Goal: Transaction & Acquisition: Book appointment/travel/reservation

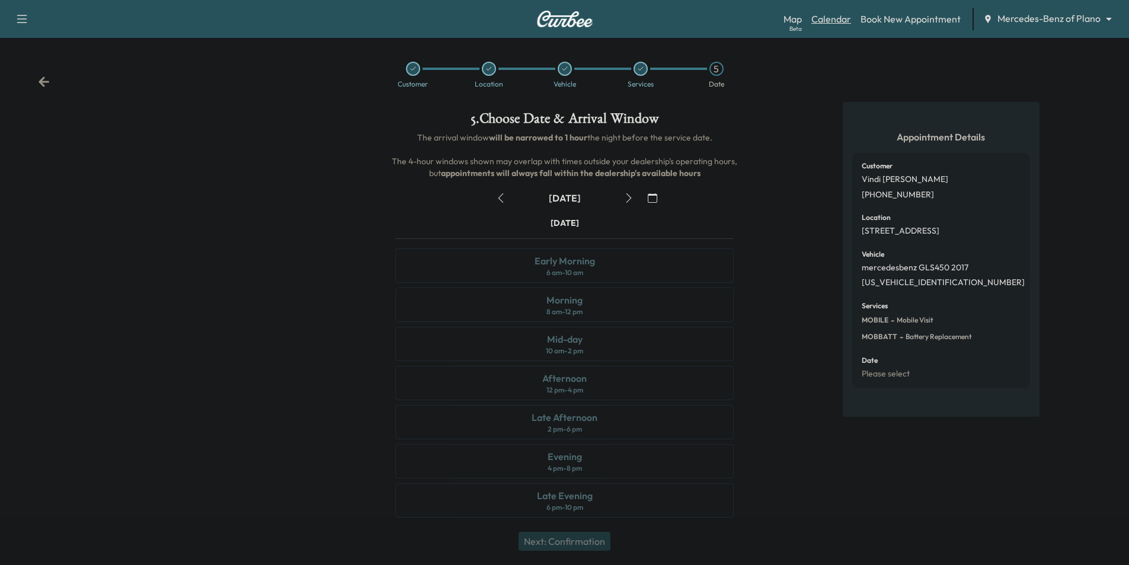
click at [831, 24] on link "Calendar" at bounding box center [832, 19] width 40 height 14
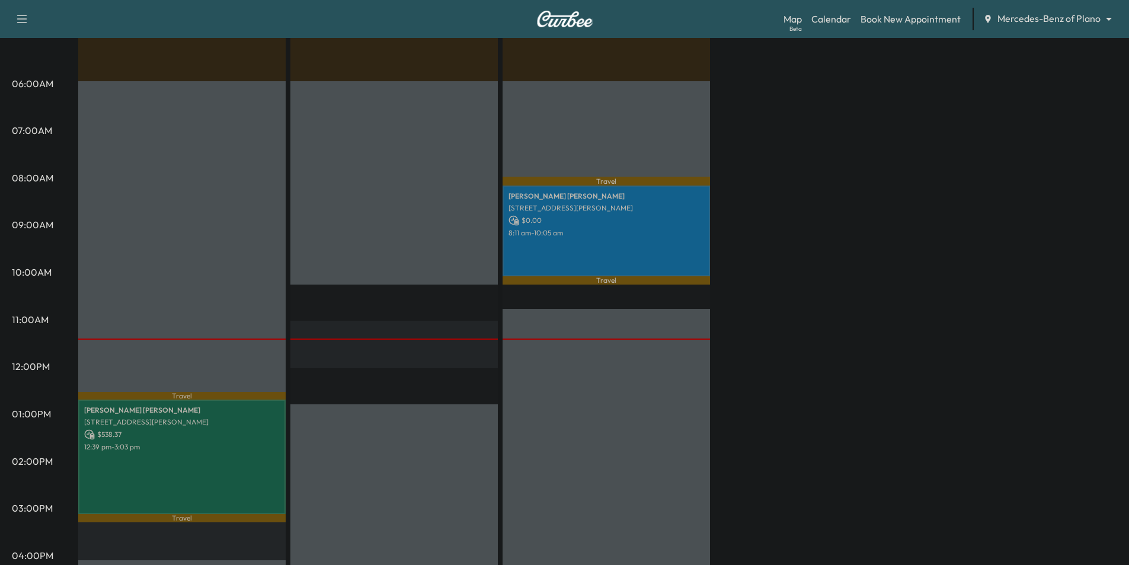
scroll to position [194, 0]
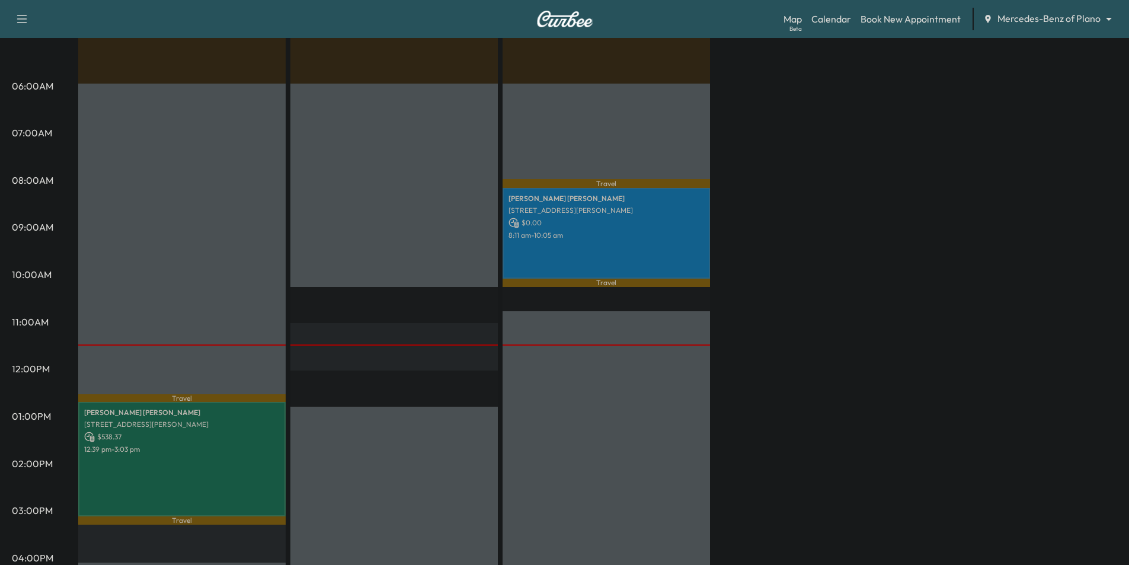
click at [1039, 24] on body "Support Log Out Map Beta Calendar Book New Appointment Mercedes-Benz of Plano *…" at bounding box center [564, 88] width 1129 height 565
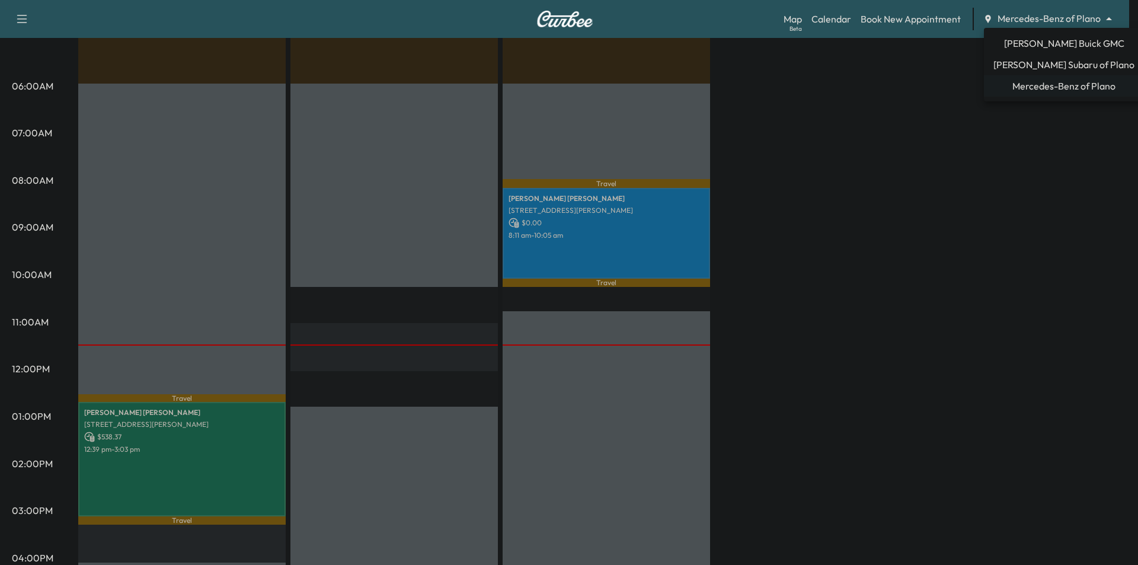
click at [1044, 42] on span "[PERSON_NAME] Buick GMC" at bounding box center [1064, 43] width 120 height 14
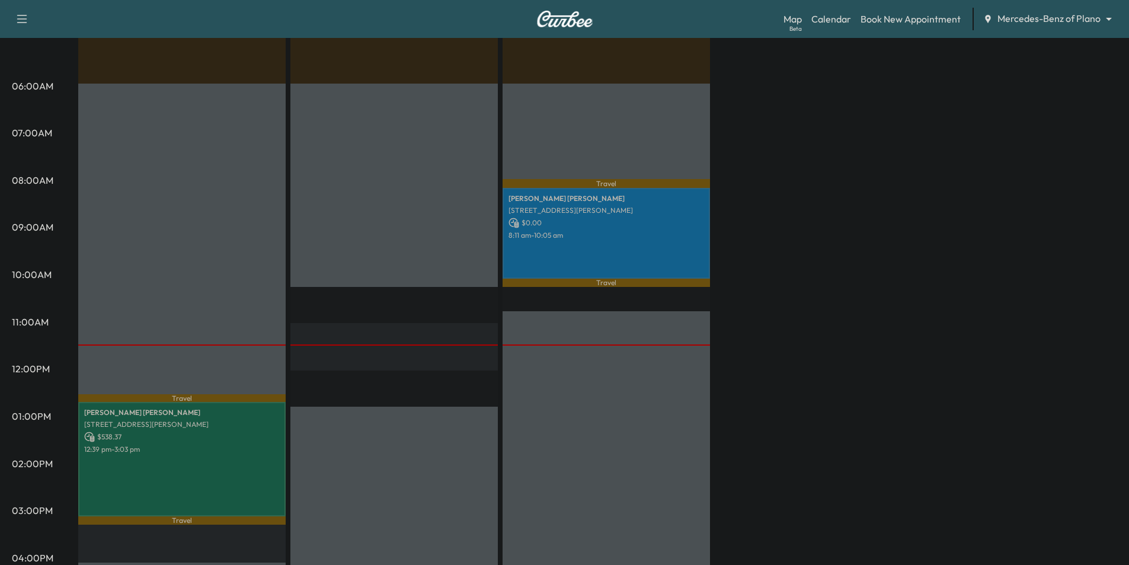
scroll to position [0, 0]
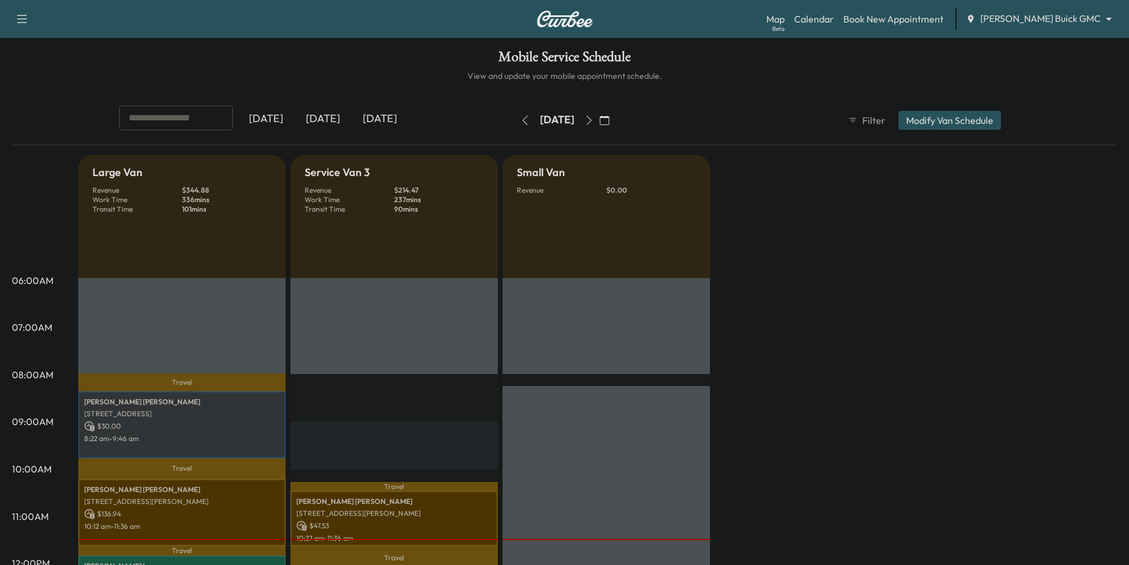
click at [592, 119] on icon "button" at bounding box center [588, 120] width 5 height 9
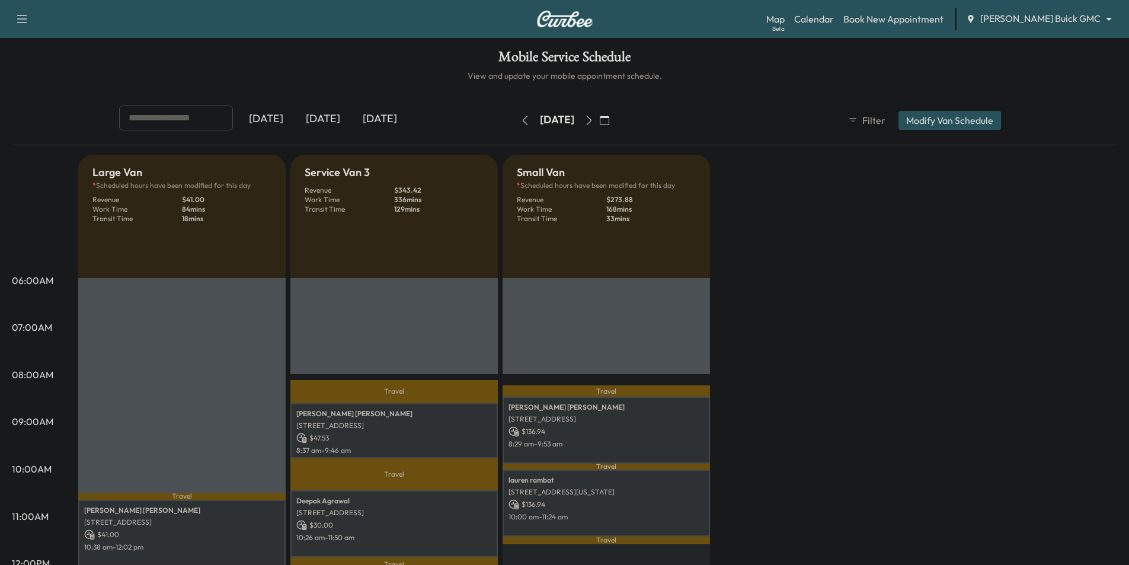
click at [594, 119] on icon "button" at bounding box center [588, 120] width 9 height 9
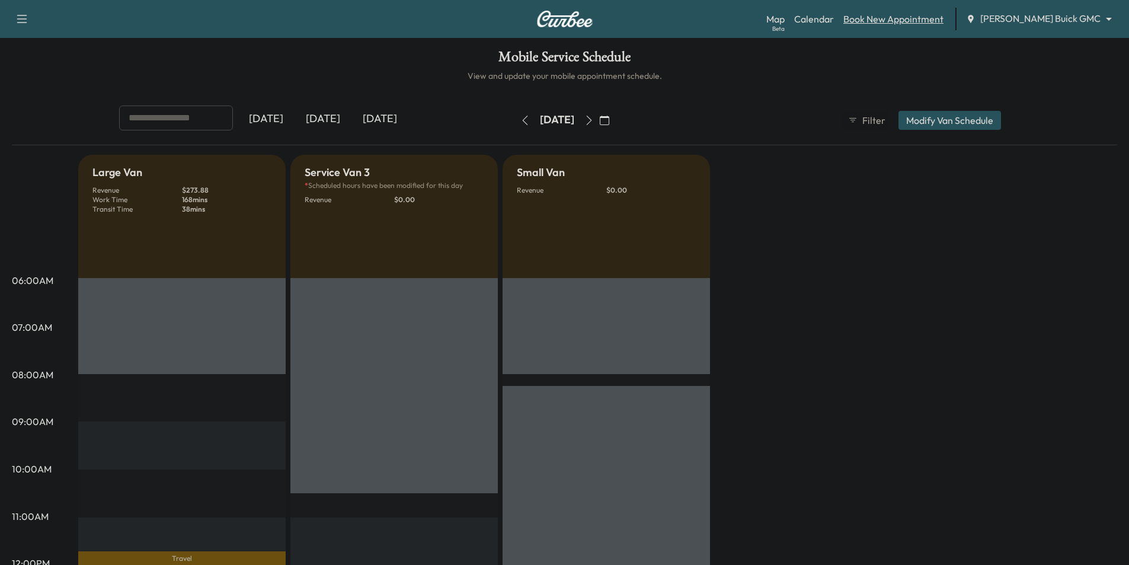
click at [930, 17] on link "Book New Appointment" at bounding box center [894, 19] width 100 height 14
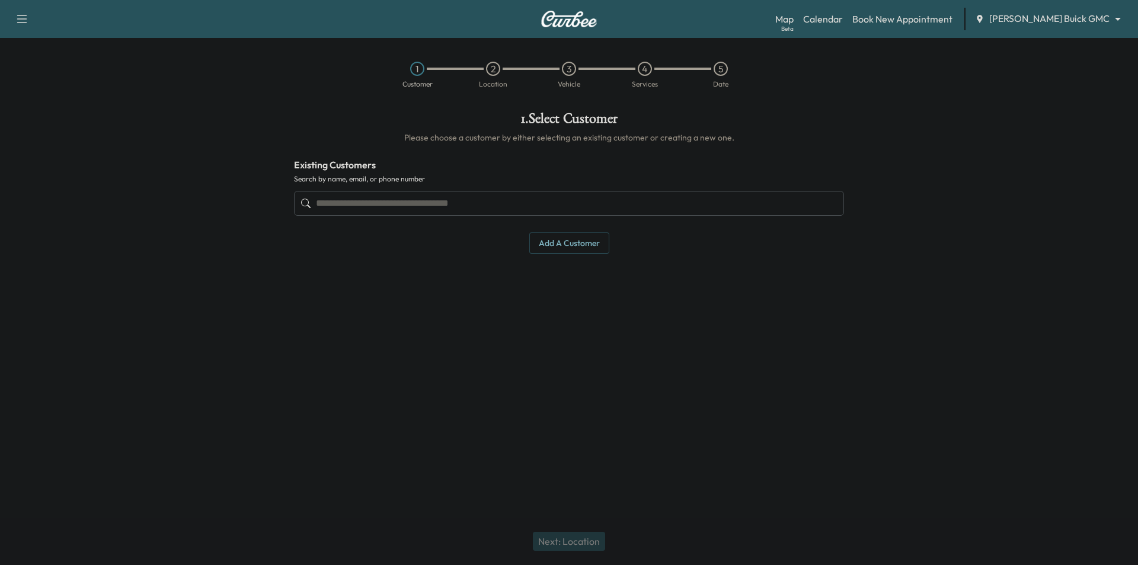
click at [592, 201] on input "text" at bounding box center [569, 203] width 550 height 25
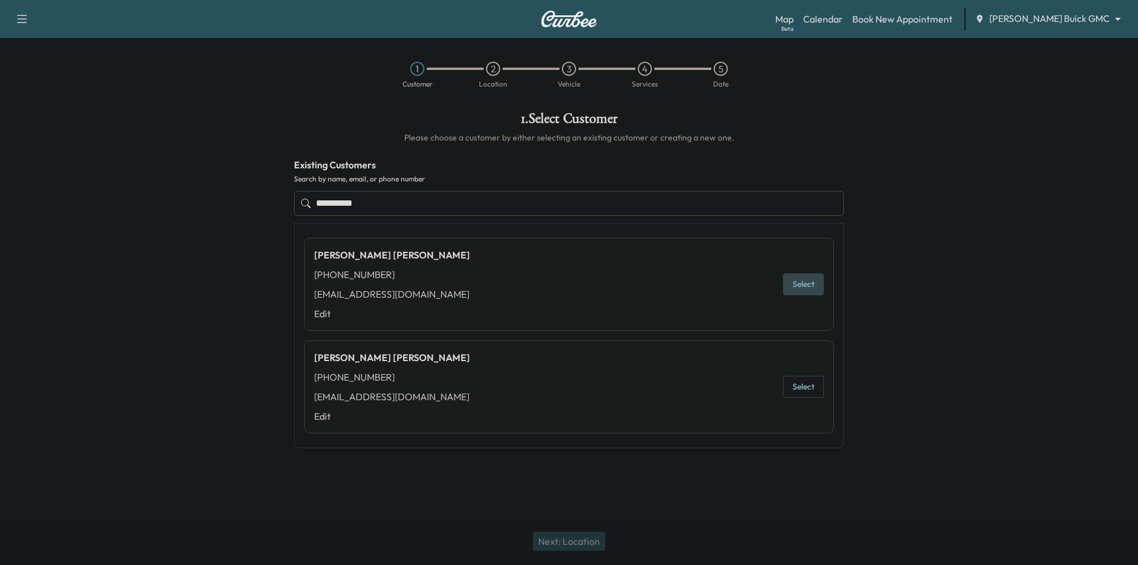
click at [805, 292] on button "Select" at bounding box center [803, 284] width 41 height 22
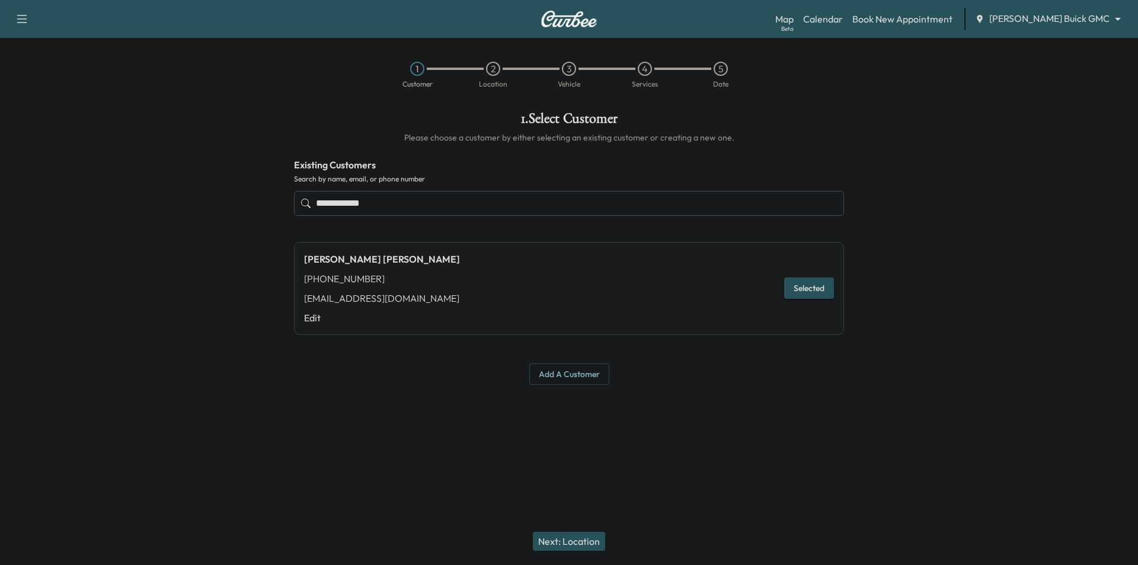
type input "**********"
click at [806, 292] on button "Selected" at bounding box center [809, 288] width 50 height 22
click at [560, 542] on button "Next: Location" at bounding box center [569, 541] width 72 height 19
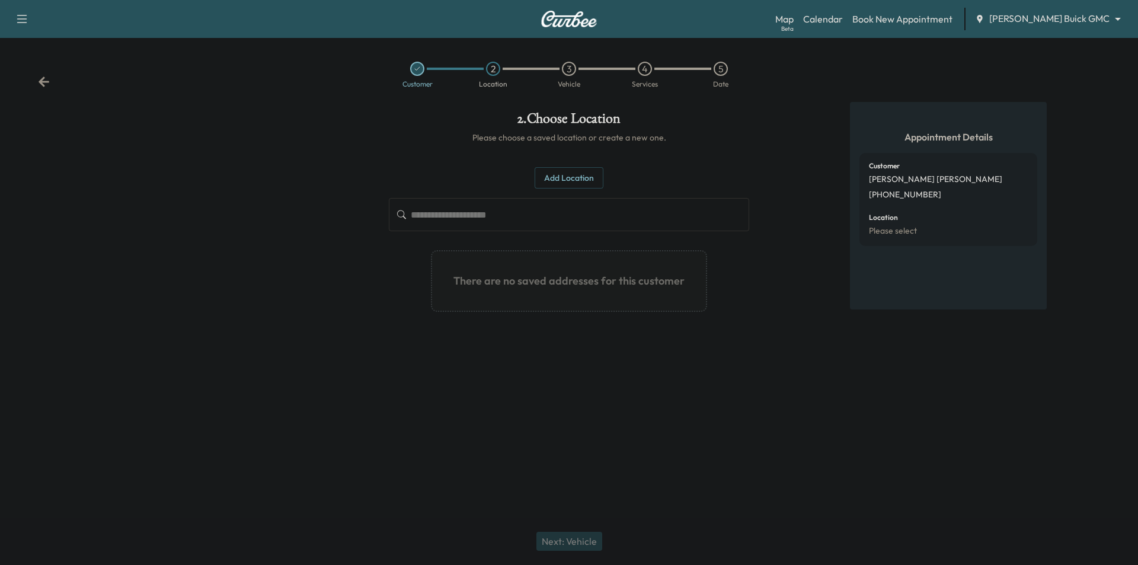
click at [552, 180] on button "Add Location" at bounding box center [569, 178] width 69 height 22
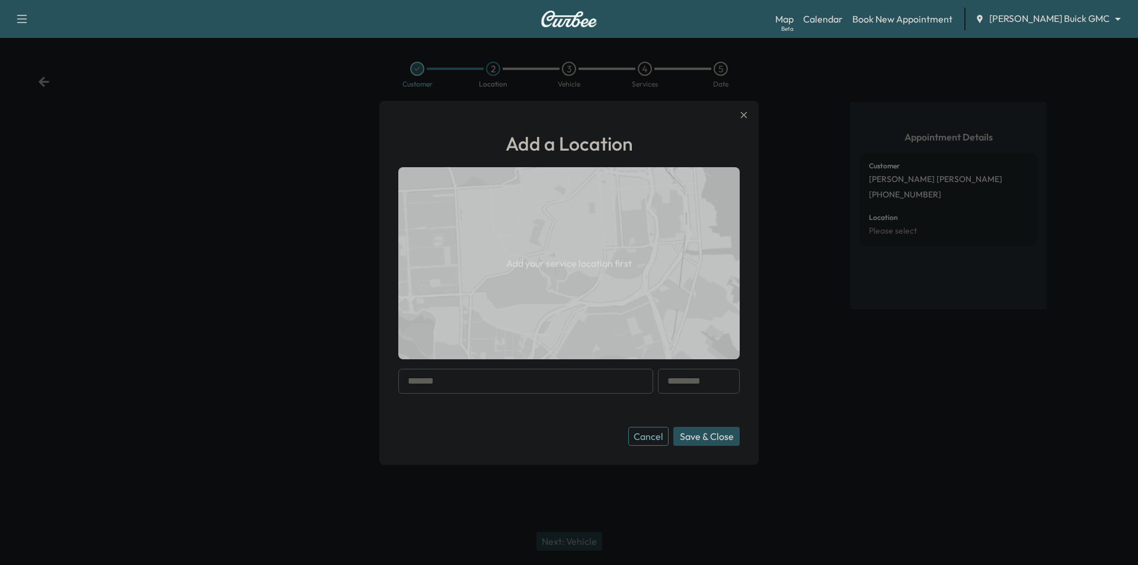
click at [467, 379] on input "text" at bounding box center [525, 381] width 255 height 25
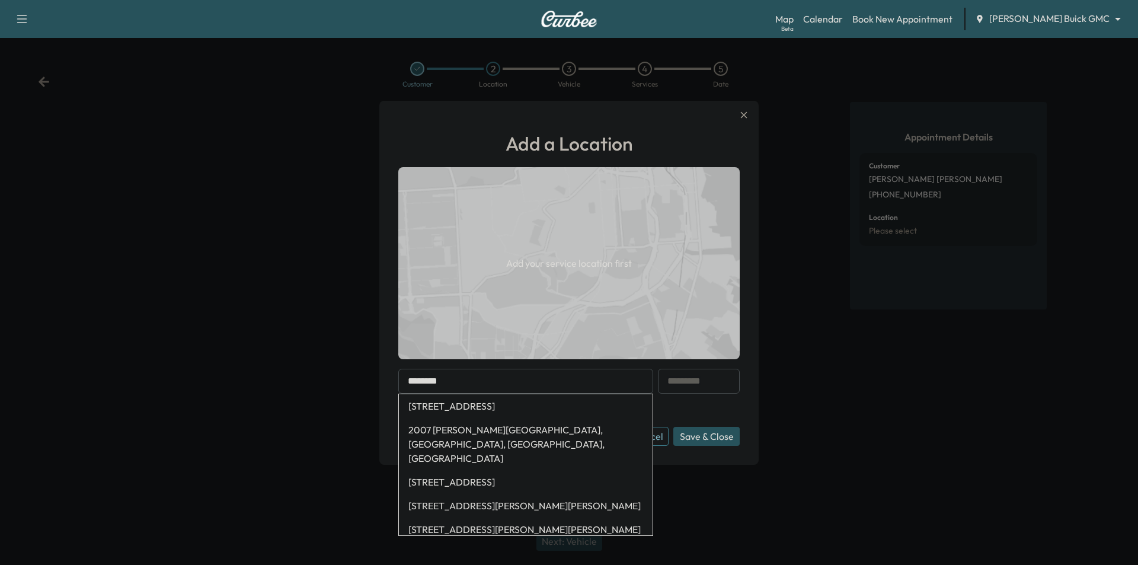
click at [482, 401] on li "[STREET_ADDRESS]" at bounding box center [526, 406] width 254 height 24
type input "**********"
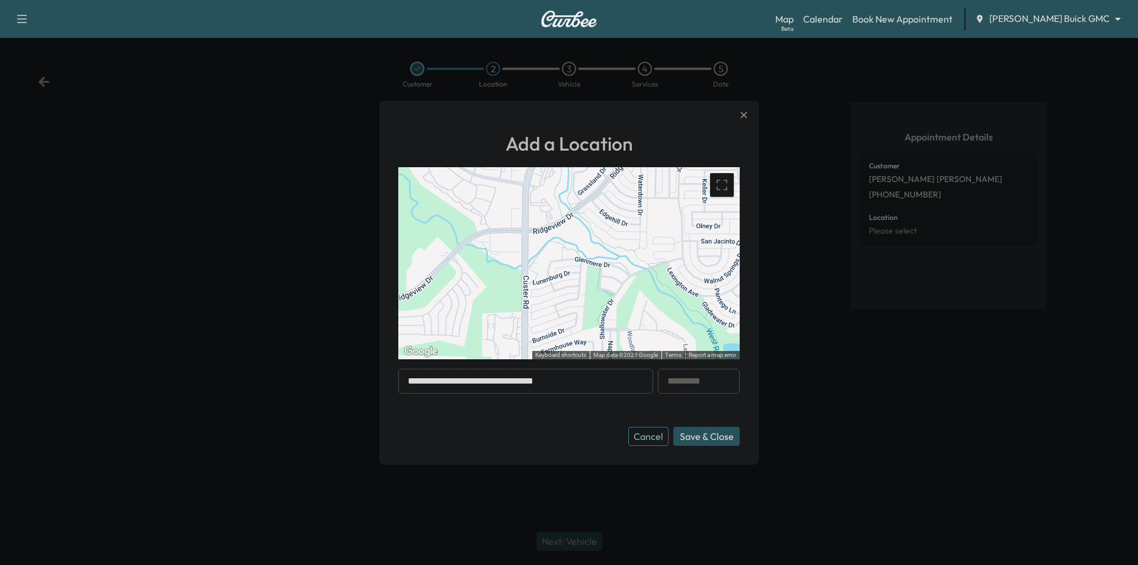
click at [721, 432] on button "Save & Close" at bounding box center [706, 436] width 66 height 19
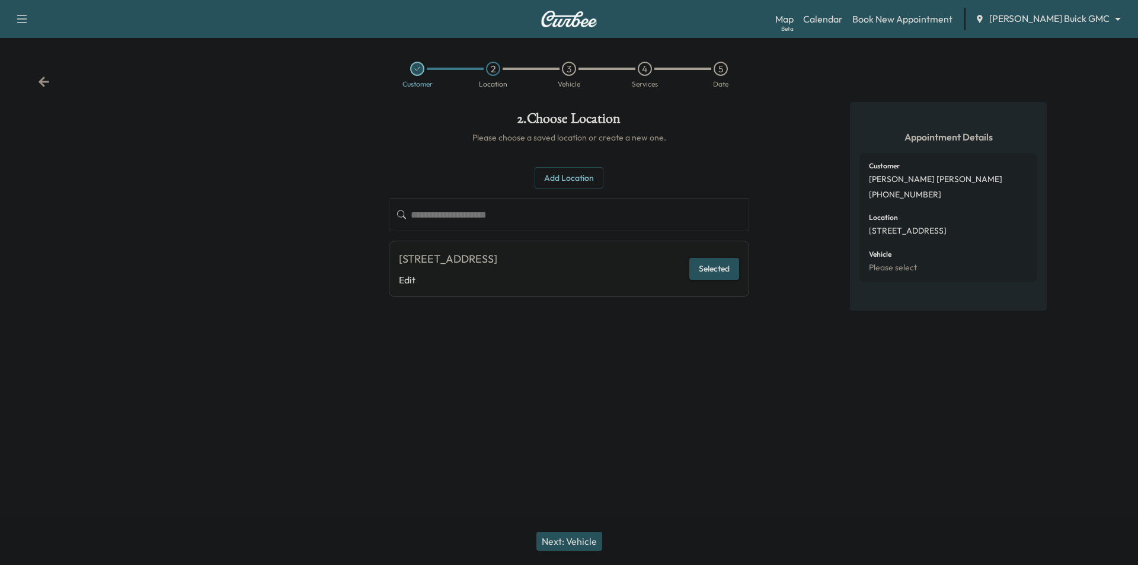
click at [584, 544] on button "Next: Vehicle" at bounding box center [569, 541] width 66 height 19
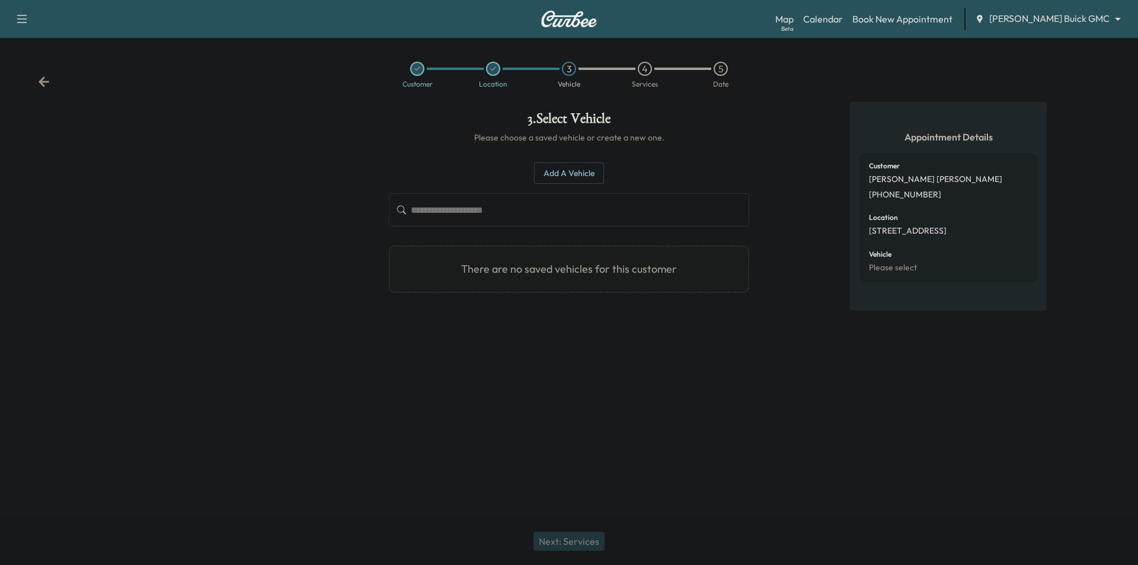
click at [577, 181] on button "Add a Vehicle" at bounding box center [569, 173] width 70 height 22
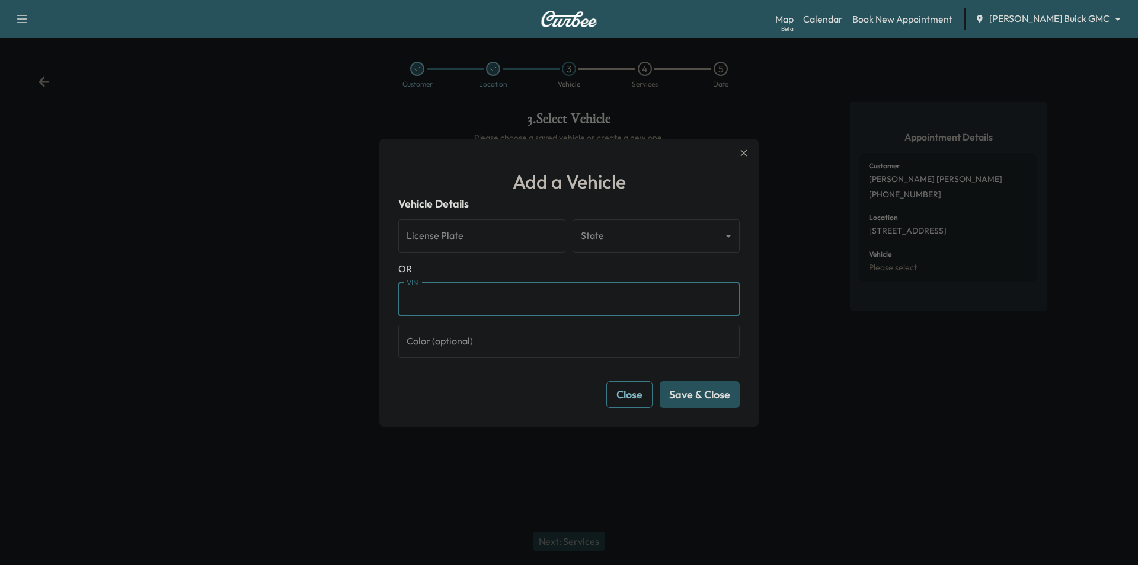
click at [515, 299] on input "VIN" at bounding box center [568, 299] width 341 height 33
paste input "**********"
type input "**********"
click at [715, 396] on button "Save & Close" at bounding box center [700, 394] width 80 height 27
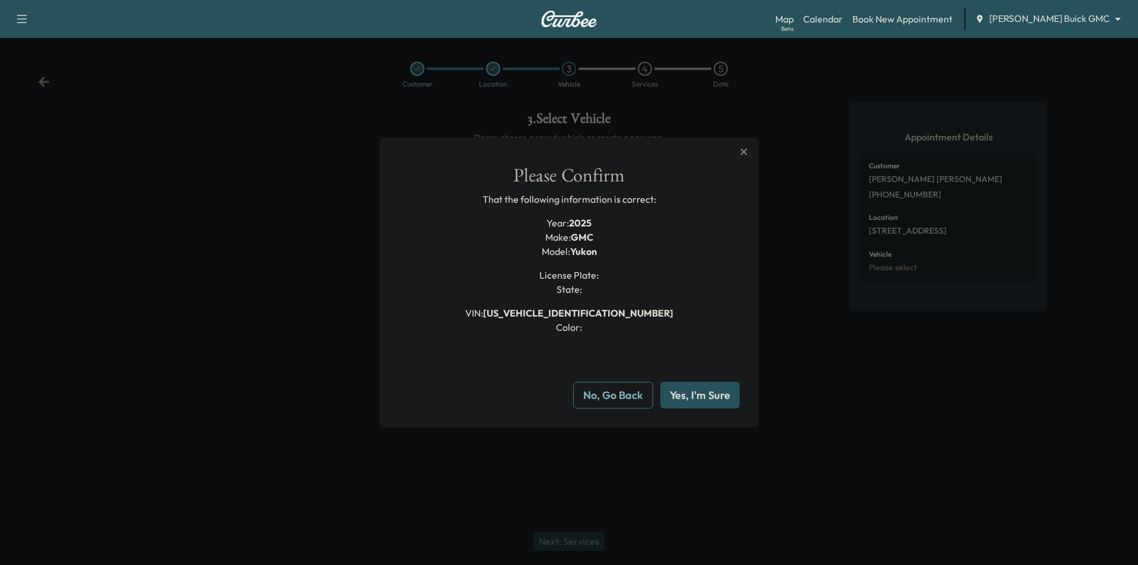
click at [705, 391] on button "Yes, I'm Sure" at bounding box center [699, 395] width 79 height 27
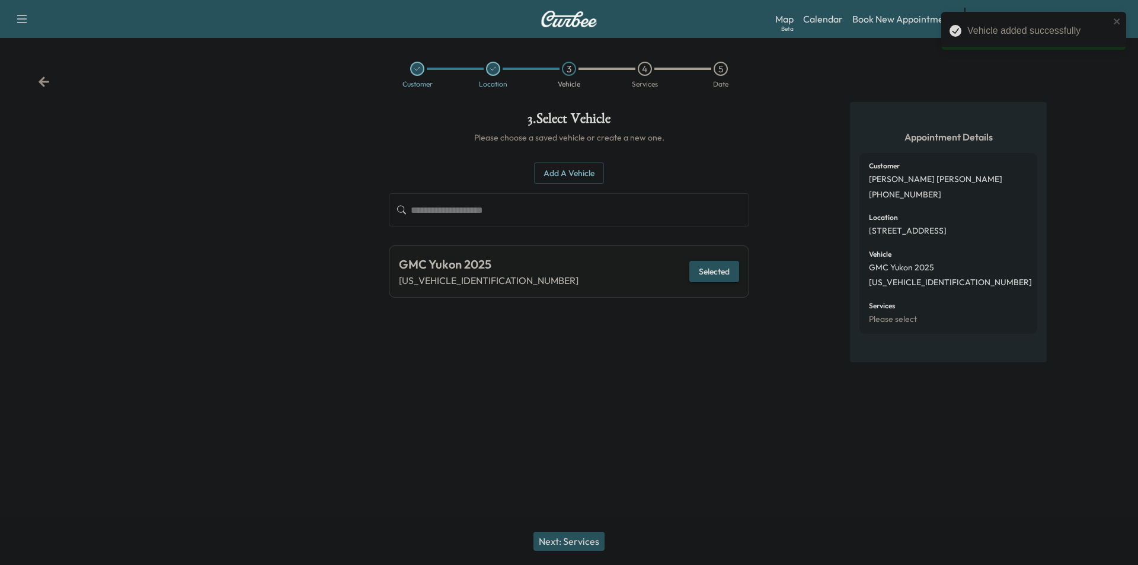
click at [584, 544] on button "Next: Services" at bounding box center [568, 541] width 71 height 19
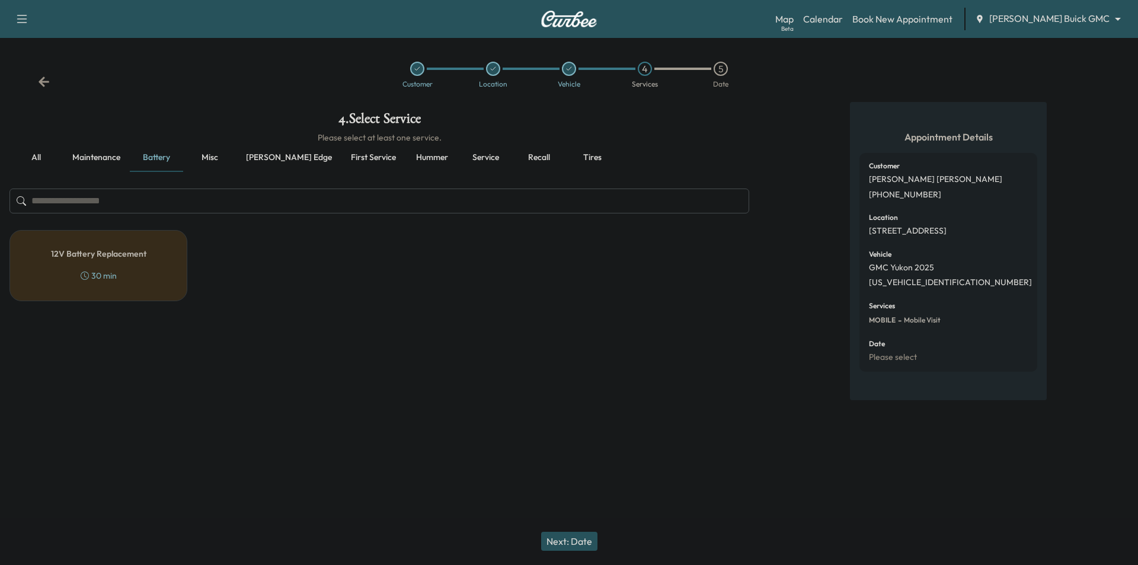
click at [100, 164] on button "Maintenance" at bounding box center [96, 157] width 67 height 28
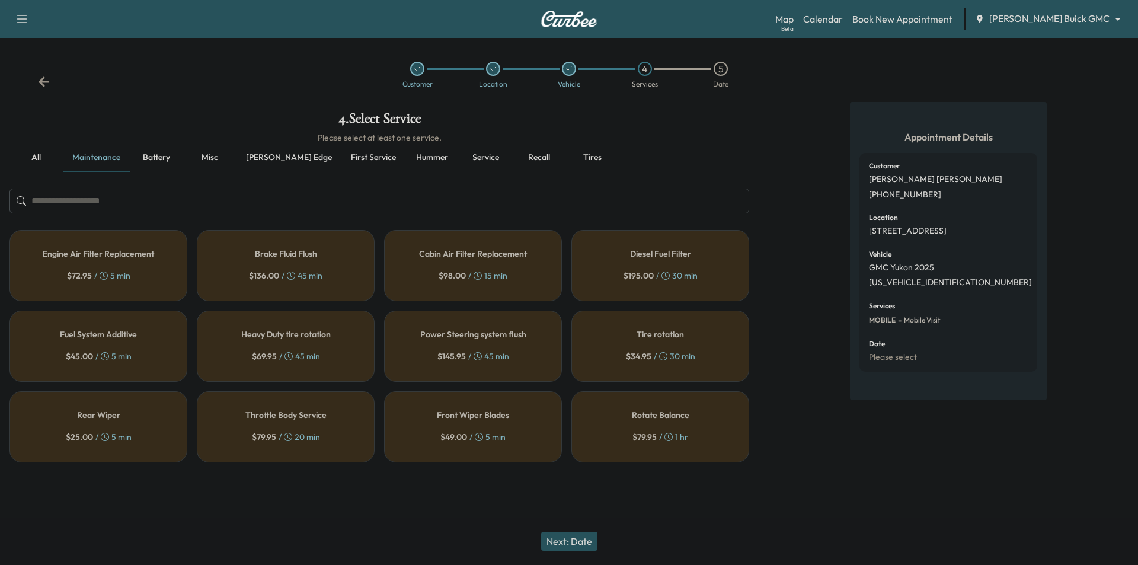
click at [279, 158] on button "[PERSON_NAME] edge" at bounding box center [289, 157] width 105 height 28
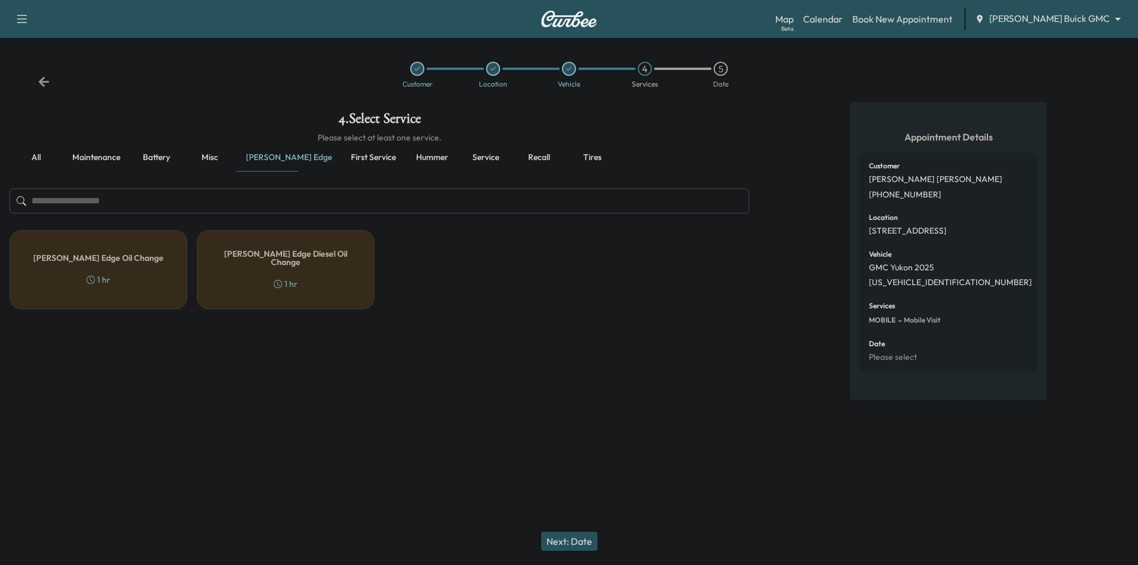
click at [126, 256] on h5 "[PERSON_NAME] Edge Oil Change" at bounding box center [98, 258] width 130 height 8
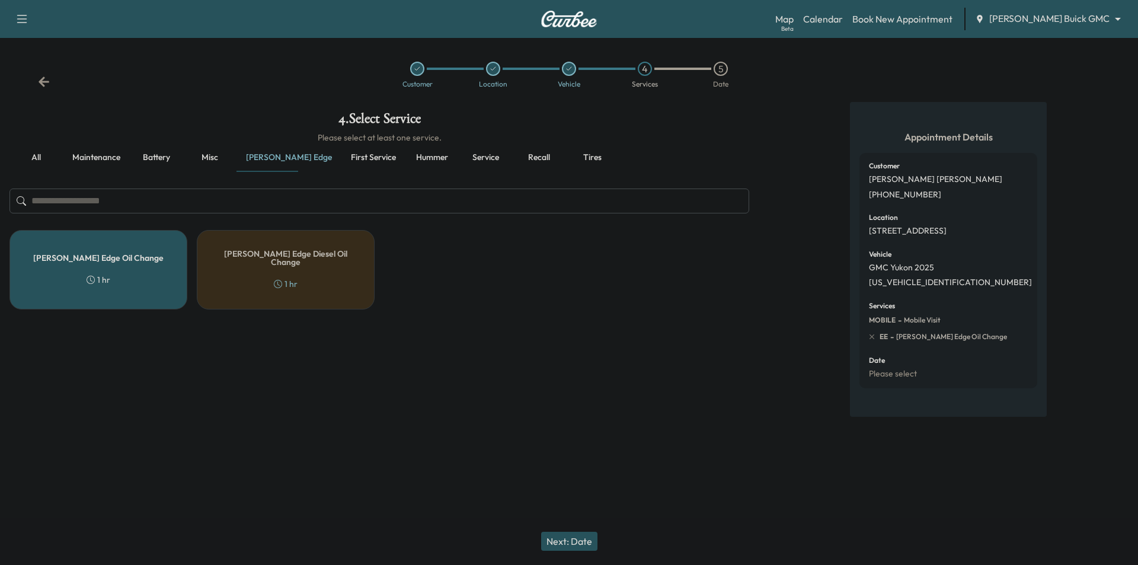
click at [584, 542] on button "Next: Date" at bounding box center [569, 541] width 56 height 19
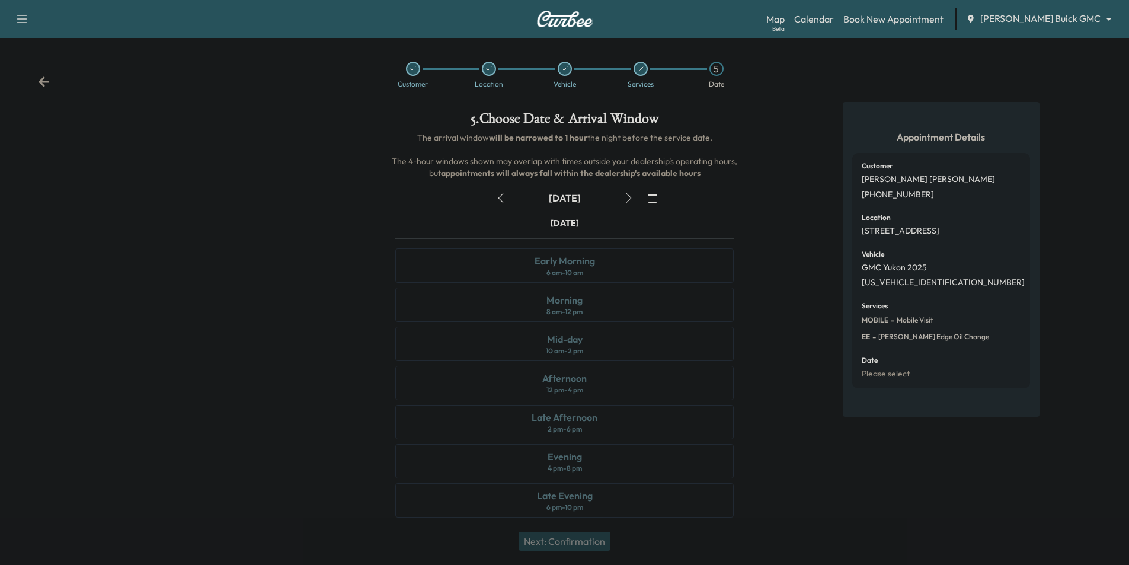
click at [627, 201] on icon "button" at bounding box center [628, 197] width 9 height 9
click at [611, 273] on div "Early Morning 6 am - 10 am" at bounding box center [564, 265] width 338 height 34
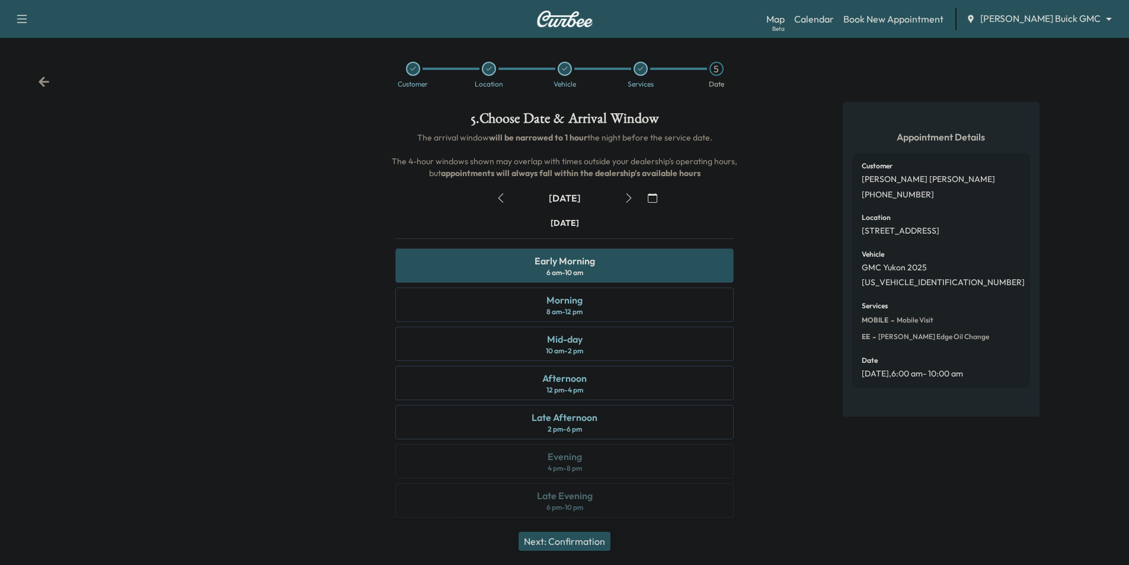
click at [598, 545] on button "Next: Confirmation" at bounding box center [565, 541] width 92 height 19
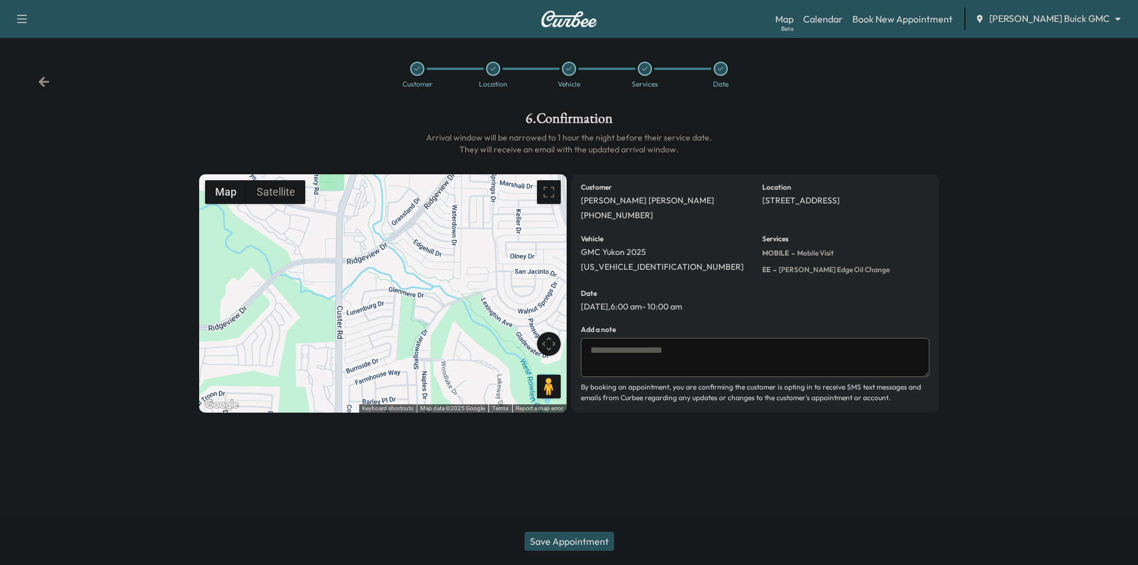
click at [743, 360] on textarea at bounding box center [755, 357] width 349 height 39
type textarea "**********"
click at [590, 544] on button "Save Appointment" at bounding box center [570, 541] width 90 height 19
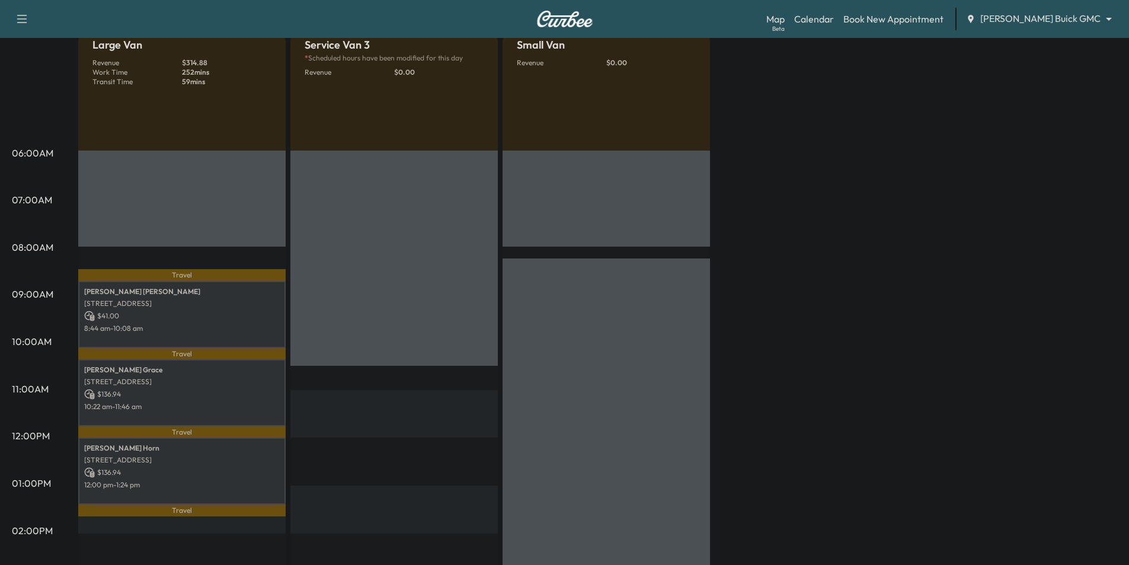
scroll to position [119, 0]
